Goal: Task Accomplishment & Management: Use online tool/utility

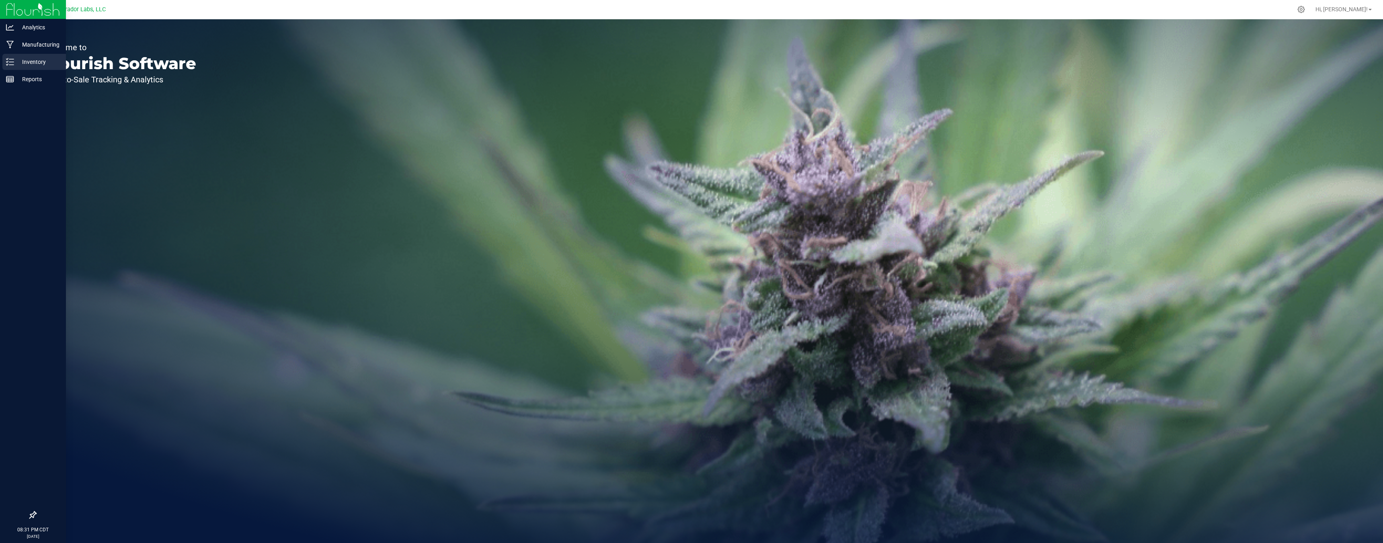
click at [16, 66] on p "Inventory" at bounding box center [38, 62] width 48 height 10
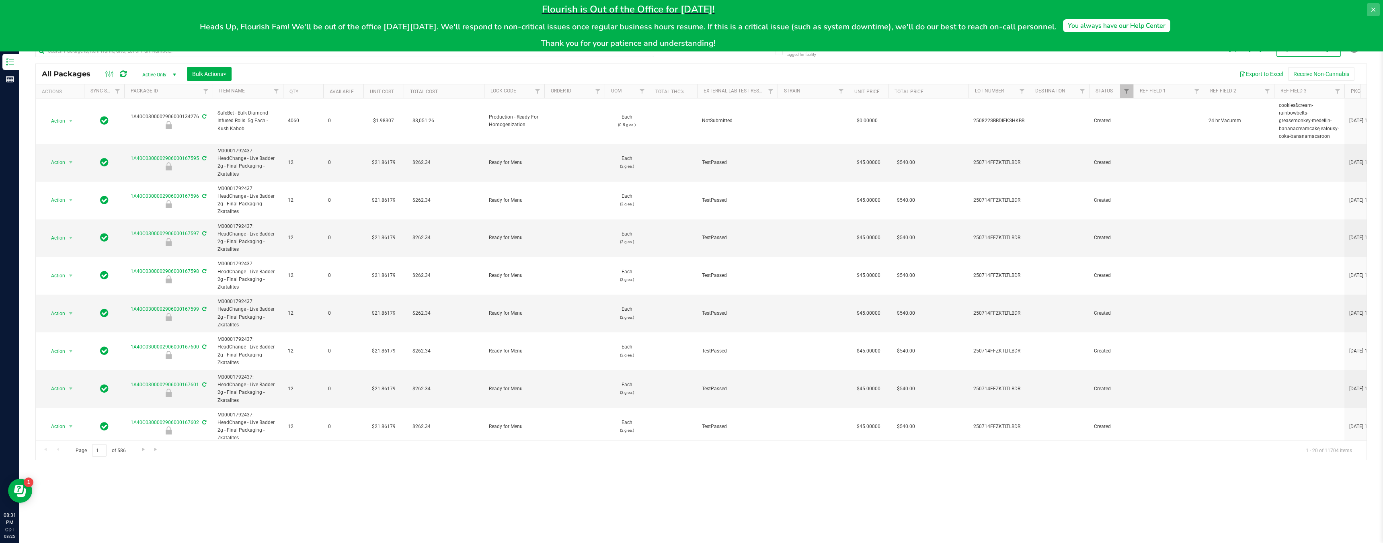
click at [1374, 6] on button at bounding box center [1372, 9] width 13 height 13
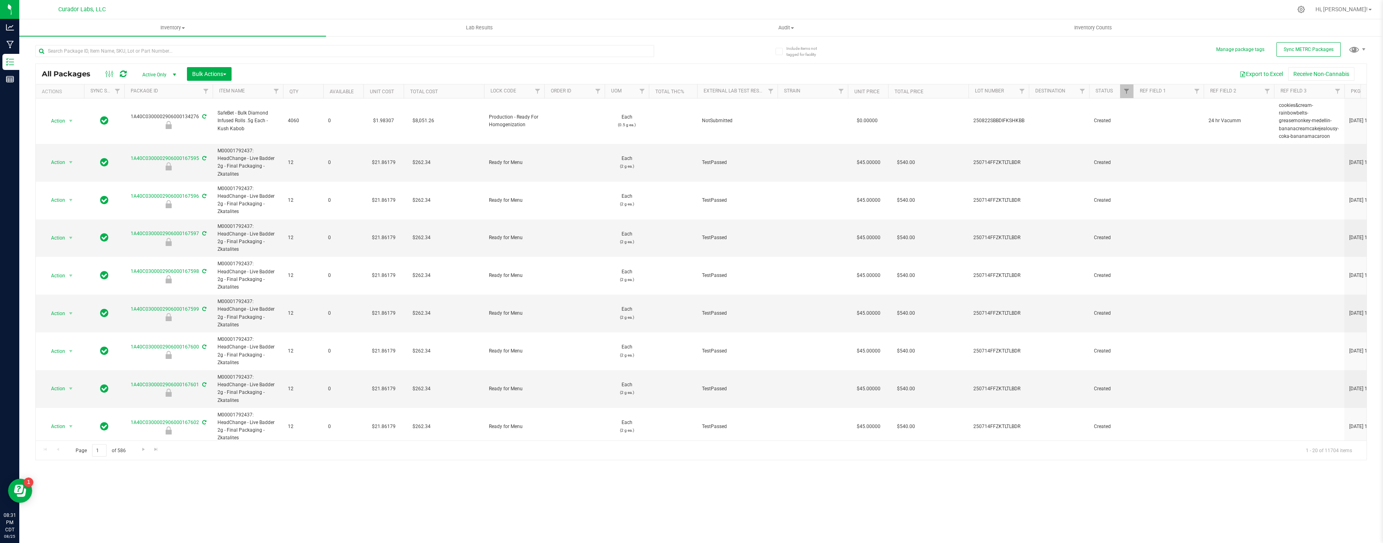
click at [164, 44] on div at bounding box center [368, 51] width 666 height 26
click at [164, 48] on input "text" at bounding box center [344, 51] width 619 height 12
type input "b"
type input "atomic"
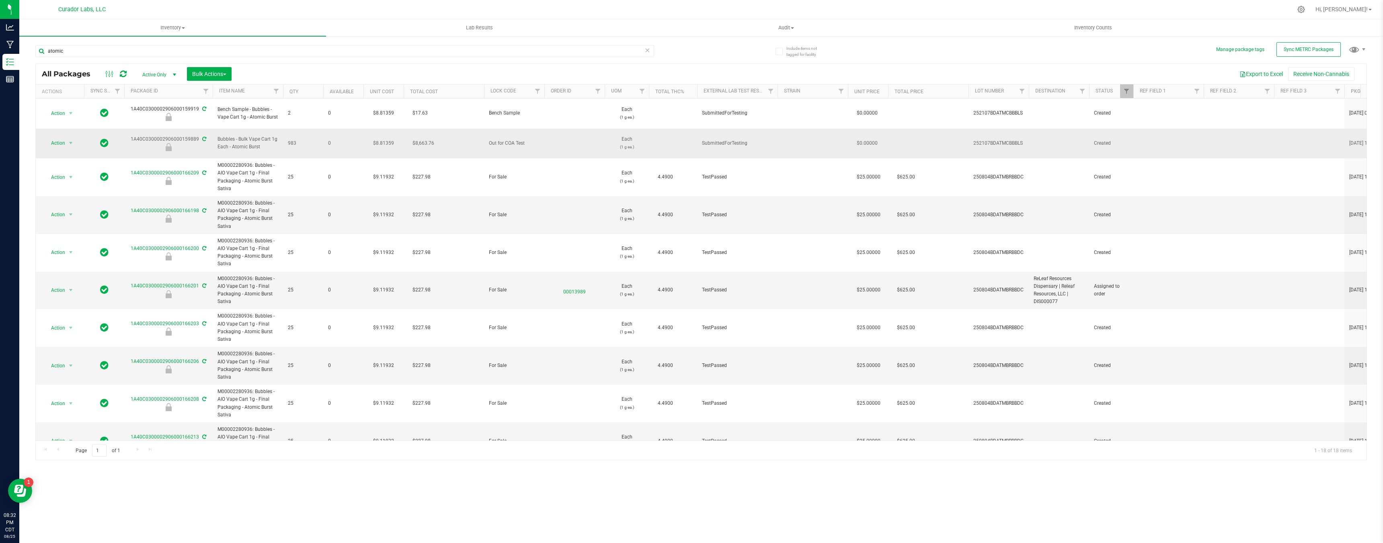
click at [205, 137] on icon at bounding box center [204, 139] width 4 height 5
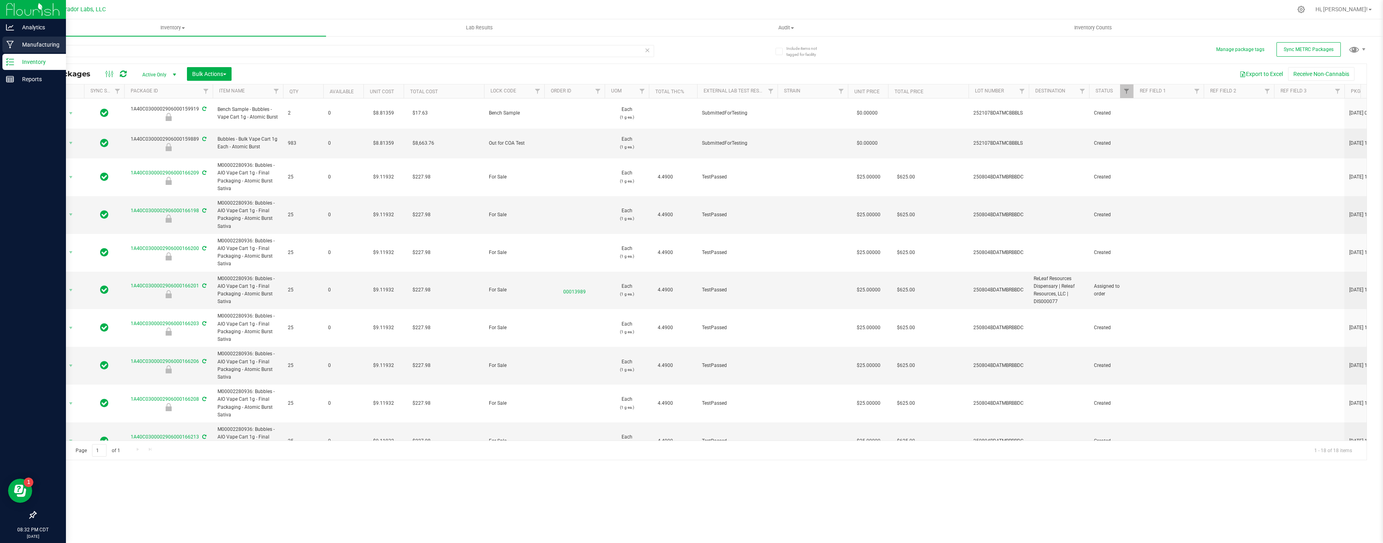
click at [15, 43] on p "Manufacturing" at bounding box center [38, 45] width 48 height 10
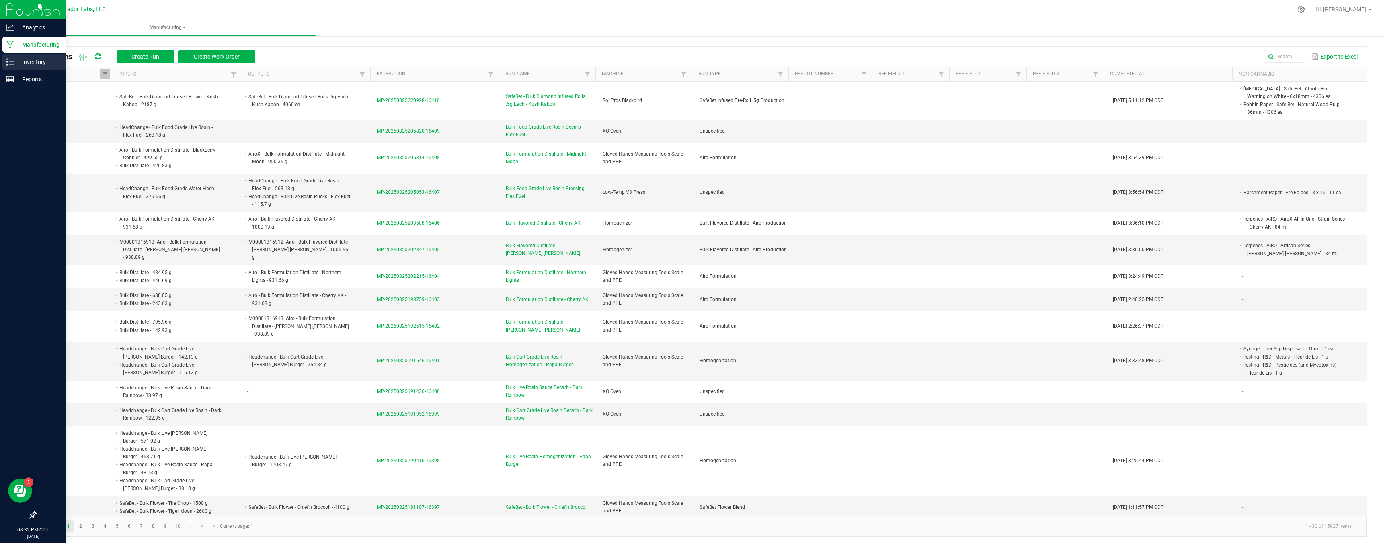
click at [13, 61] on icon at bounding box center [10, 62] width 8 height 8
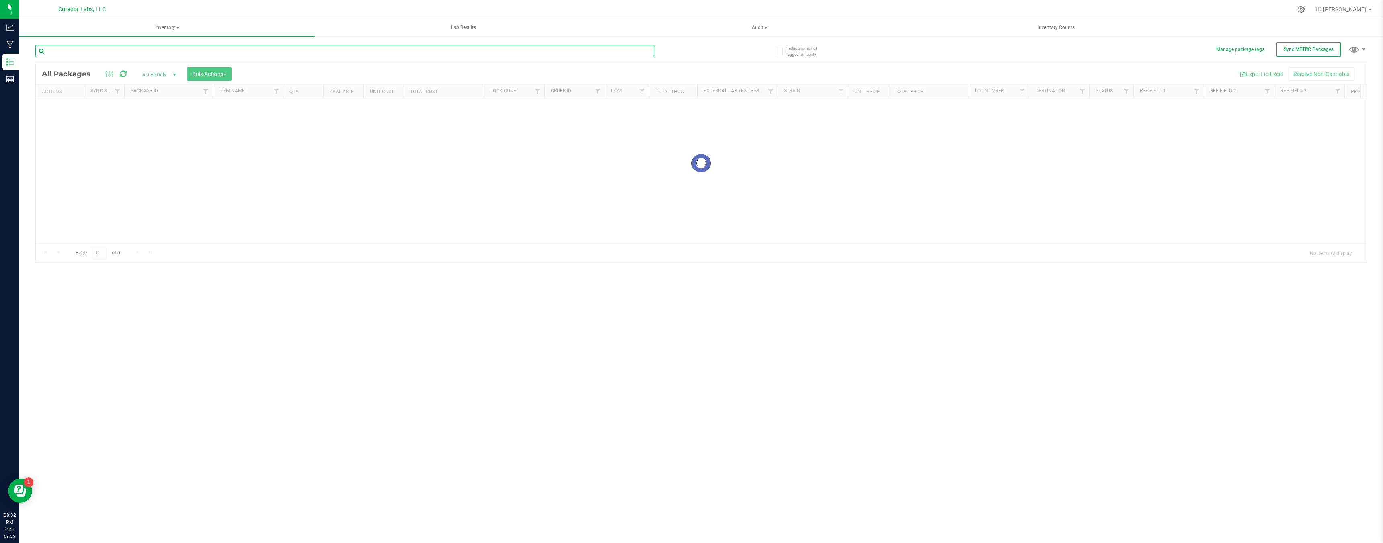
click at [139, 54] on input "text" at bounding box center [344, 51] width 619 height 12
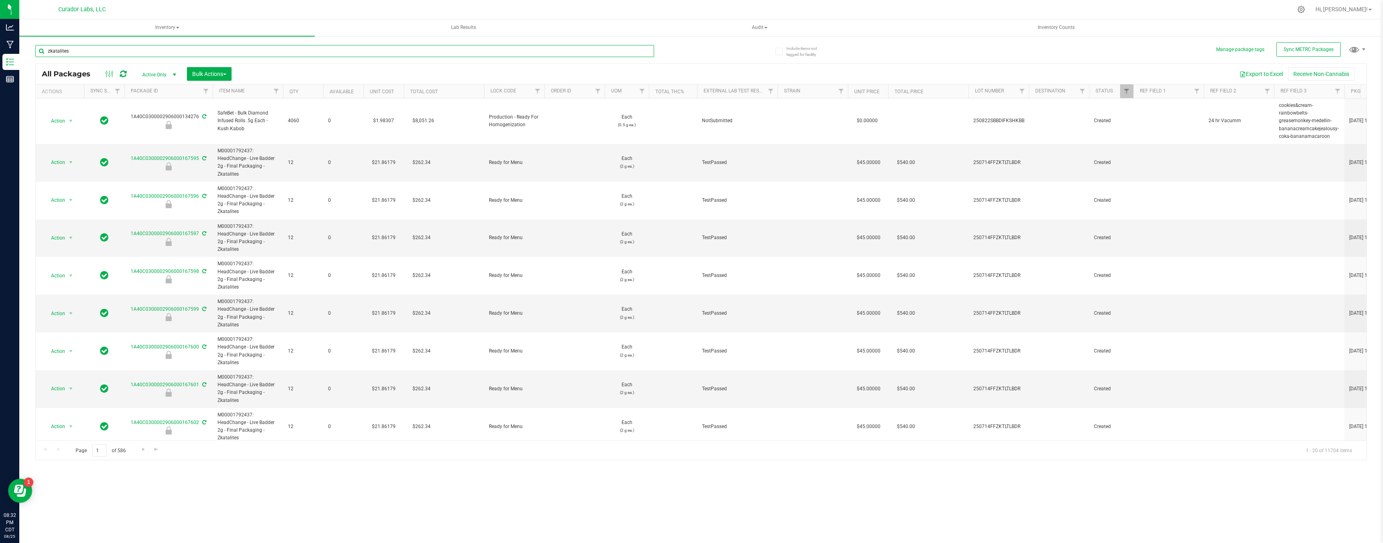
type input "zkatalites"
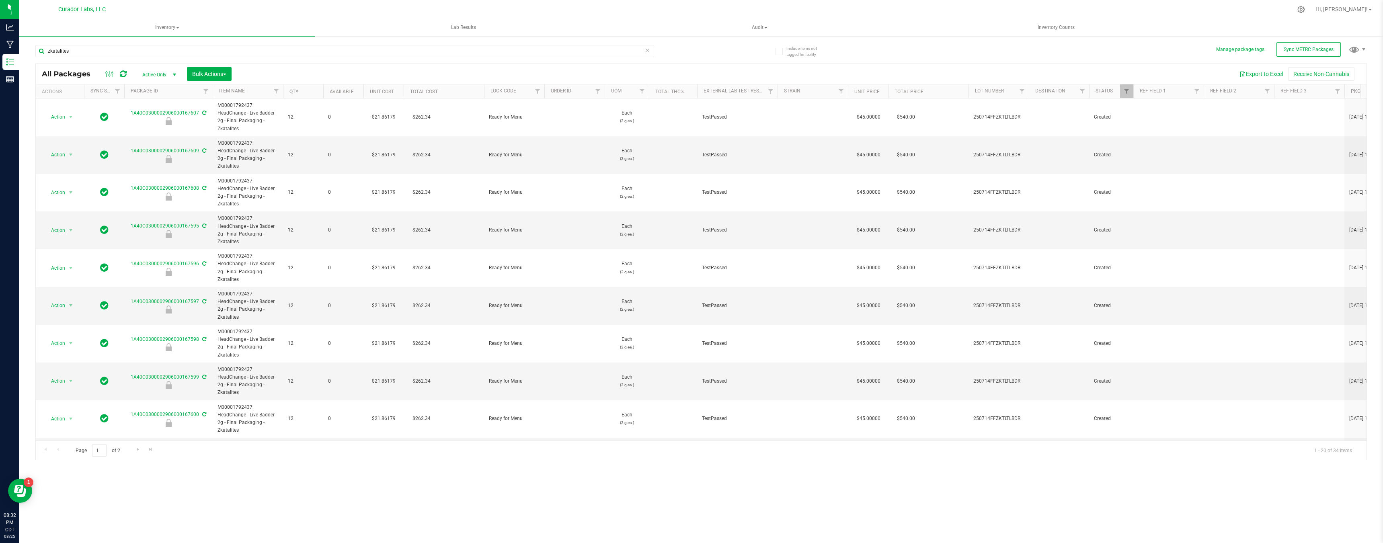
click at [297, 91] on link "Qty" at bounding box center [293, 92] width 9 height 6
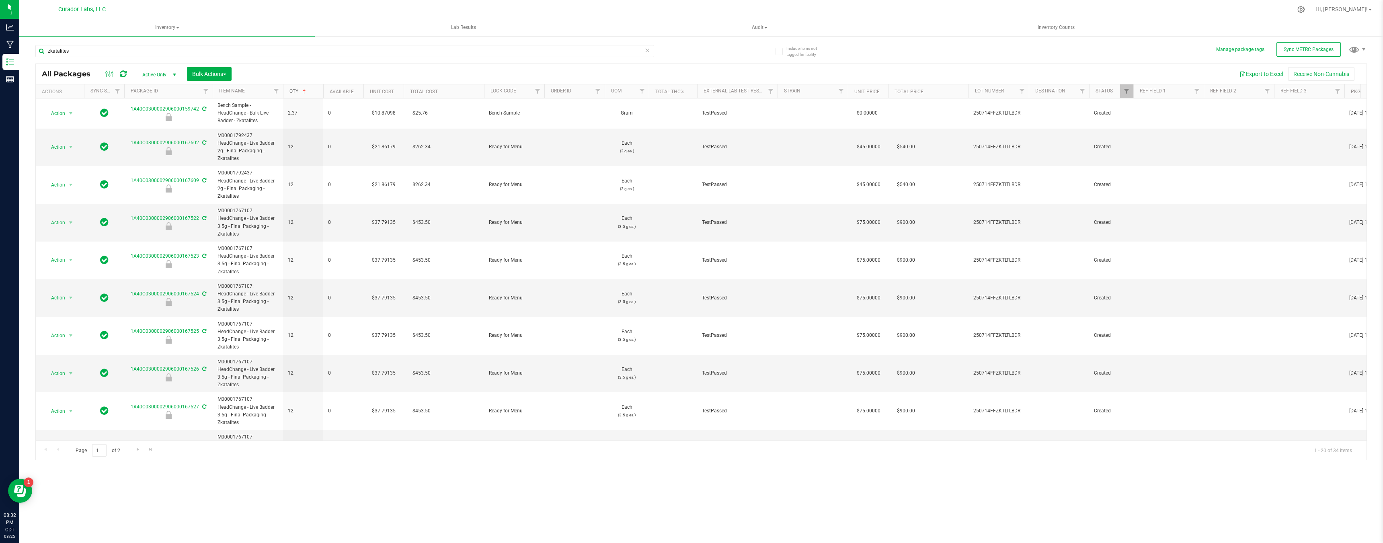
click at [297, 91] on link "Qty" at bounding box center [298, 91] width 18 height 6
